Goal: Register for event/course

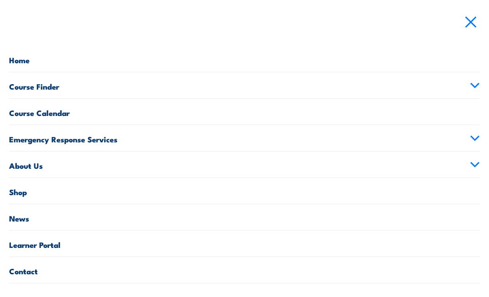
scroll to position [18, 0]
click at [81, 114] on link "Course Calendar" at bounding box center [244, 112] width 471 height 26
click at [87, 79] on link "Course Finder" at bounding box center [244, 85] width 471 height 26
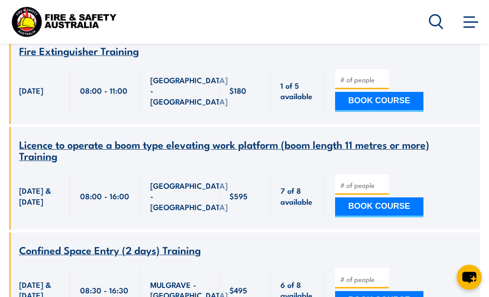
scroll to position [1247, 0]
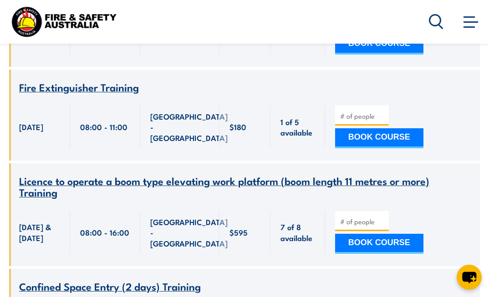
click at [430, 24] on icon at bounding box center [436, 21] width 15 height 15
click at [467, 27] on span at bounding box center [469, 26] width 11 height 1
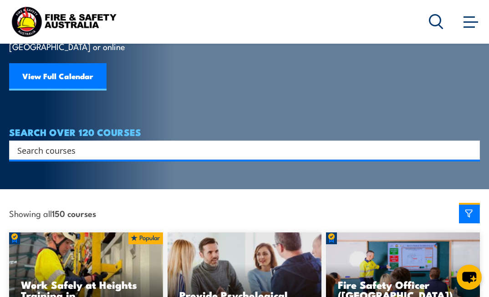
scroll to position [107, 0]
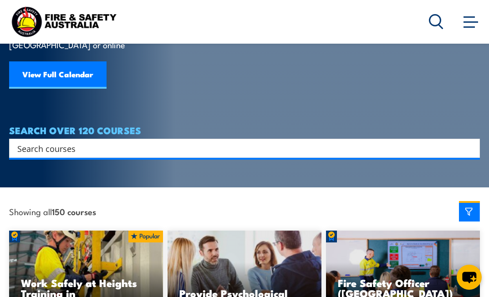
click at [90, 142] on input "Search input" at bounding box center [238, 149] width 443 height 14
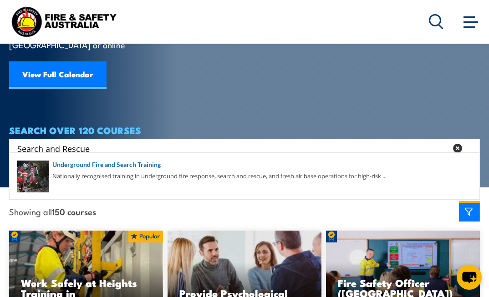
type input "Search and Rescue"
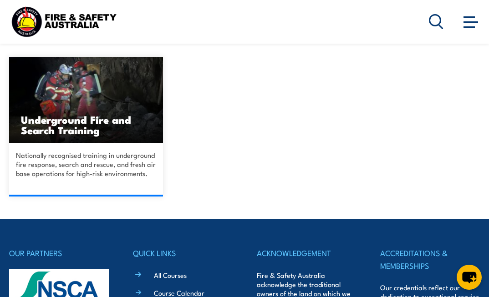
scroll to position [217, 0]
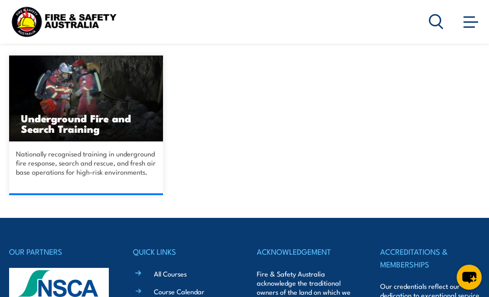
click at [80, 138] on img at bounding box center [86, 99] width 154 height 86
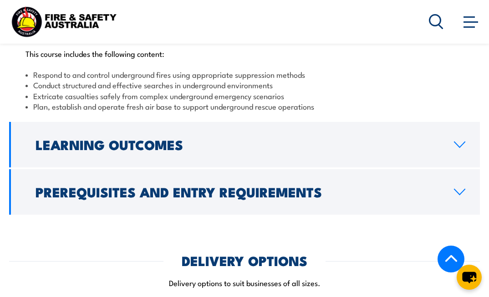
scroll to position [806, 0]
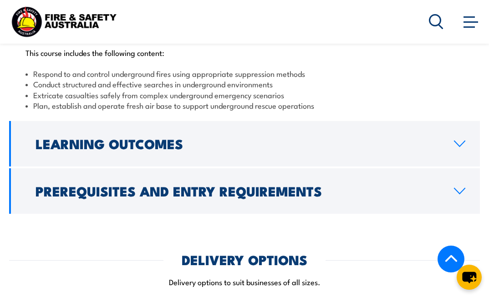
click at [80, 185] on h2 "Prerequisites and Entry Requirements" at bounding box center [238, 191] width 404 height 12
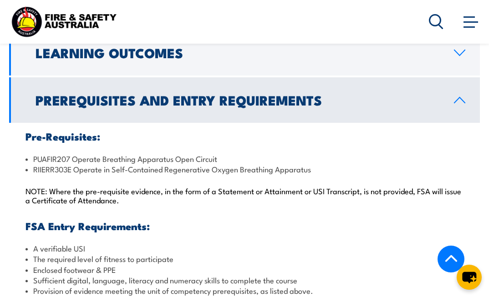
click at [117, 77] on link "Prerequisites and Entry Requirements" at bounding box center [244, 100] width 471 height 46
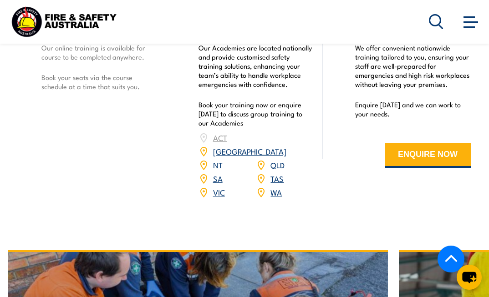
scroll to position [999, 0]
